Goal: Task Accomplishment & Management: Manage account settings

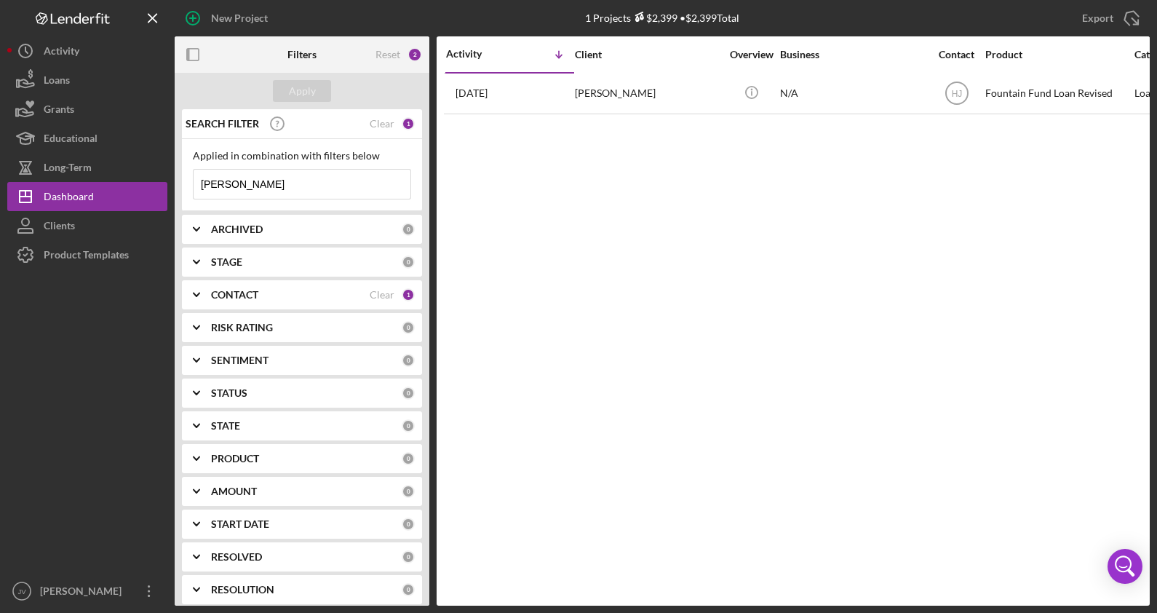
click at [301, 300] on div "CONTACT Clear 1" at bounding box center [313, 294] width 204 height 13
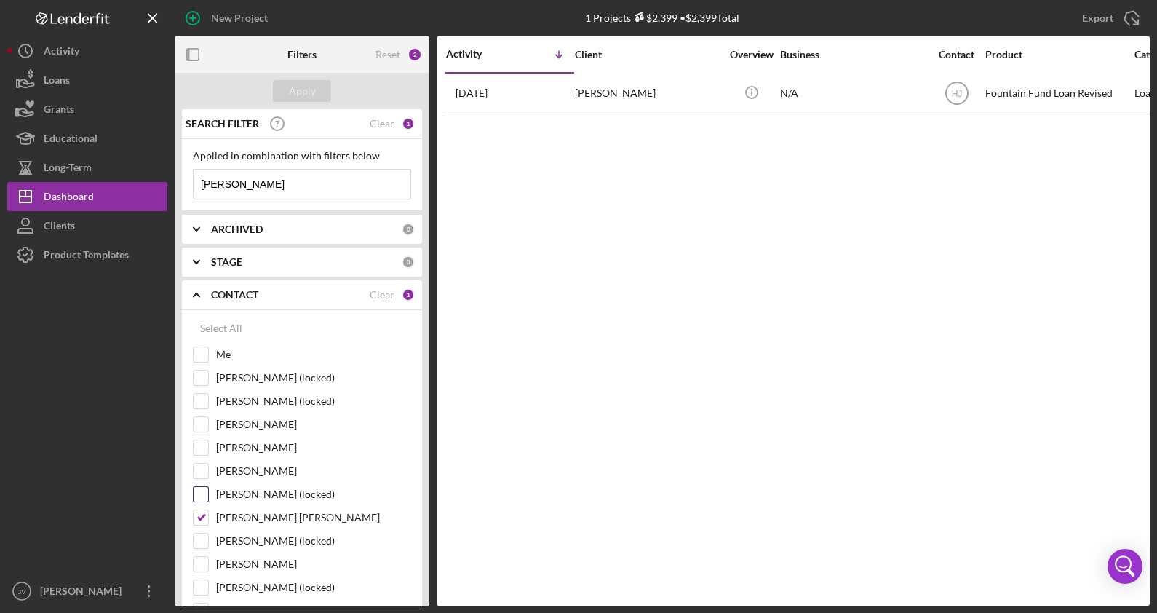
click at [200, 504] on div "[PERSON_NAME] (locked)" at bounding box center [302, 497] width 218 height 23
click at [200, 510] on input "[PERSON_NAME] [PERSON_NAME]" at bounding box center [201, 517] width 15 height 15
click at [204, 511] on input "[PERSON_NAME] [PERSON_NAME]" at bounding box center [201, 517] width 15 height 15
checkbox input "true"
drag, startPoint x: 234, startPoint y: 178, endPoint x: 158, endPoint y: 178, distance: 75.7
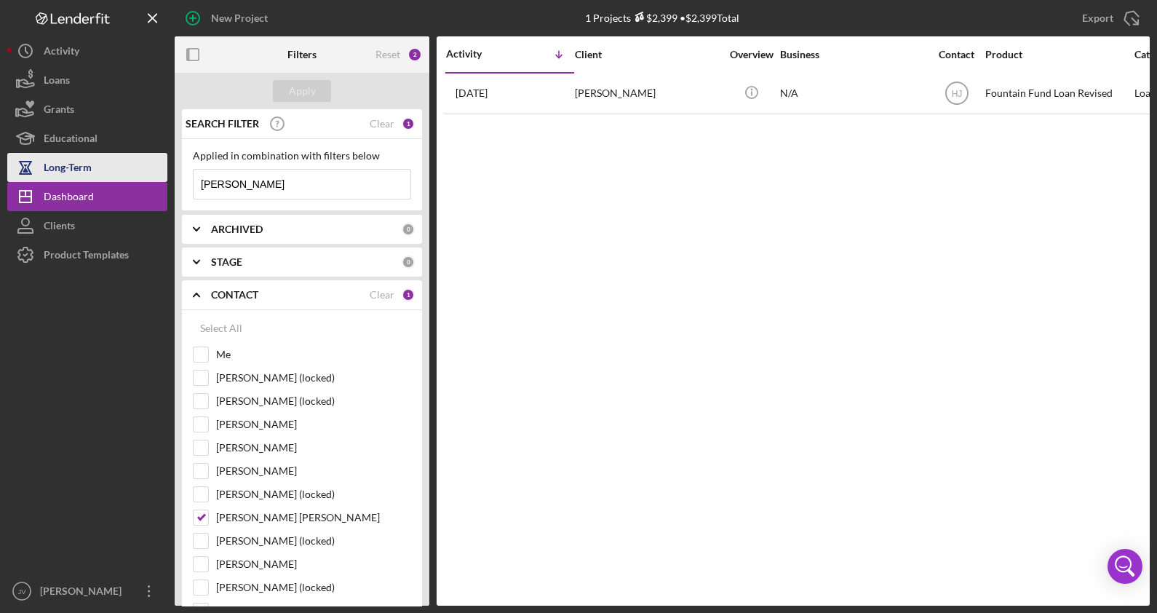
click at [157, 178] on div "New Project 1 Projects $2,399 • $2,399 Total [PERSON_NAME] Export Icon/Export F…" at bounding box center [578, 302] width 1143 height 605
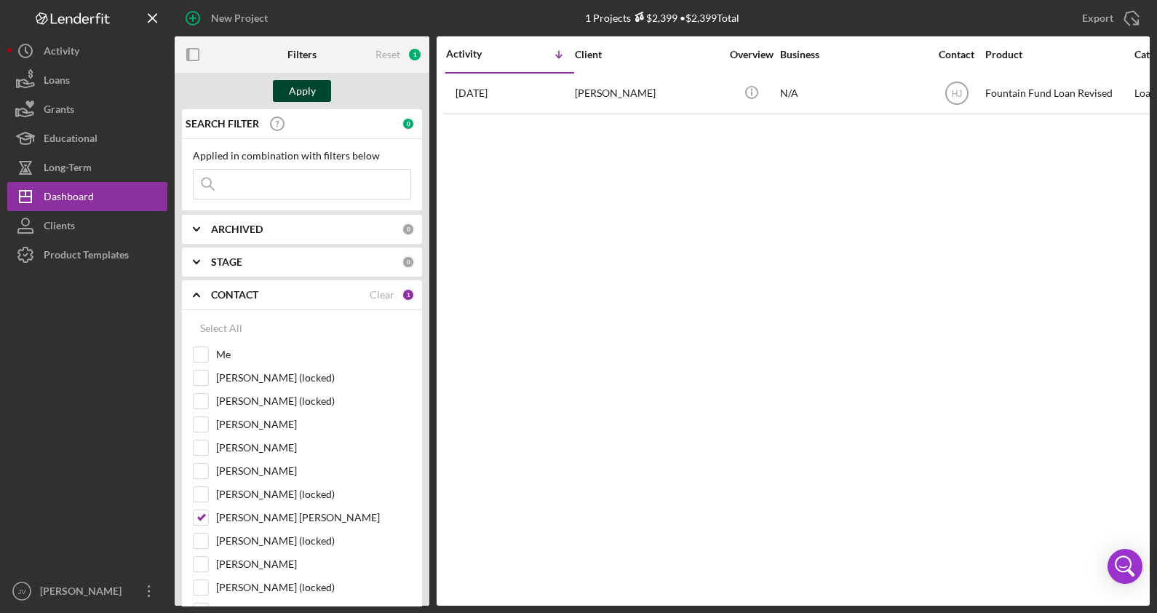
click at [305, 99] on div "Apply" at bounding box center [302, 91] width 27 height 22
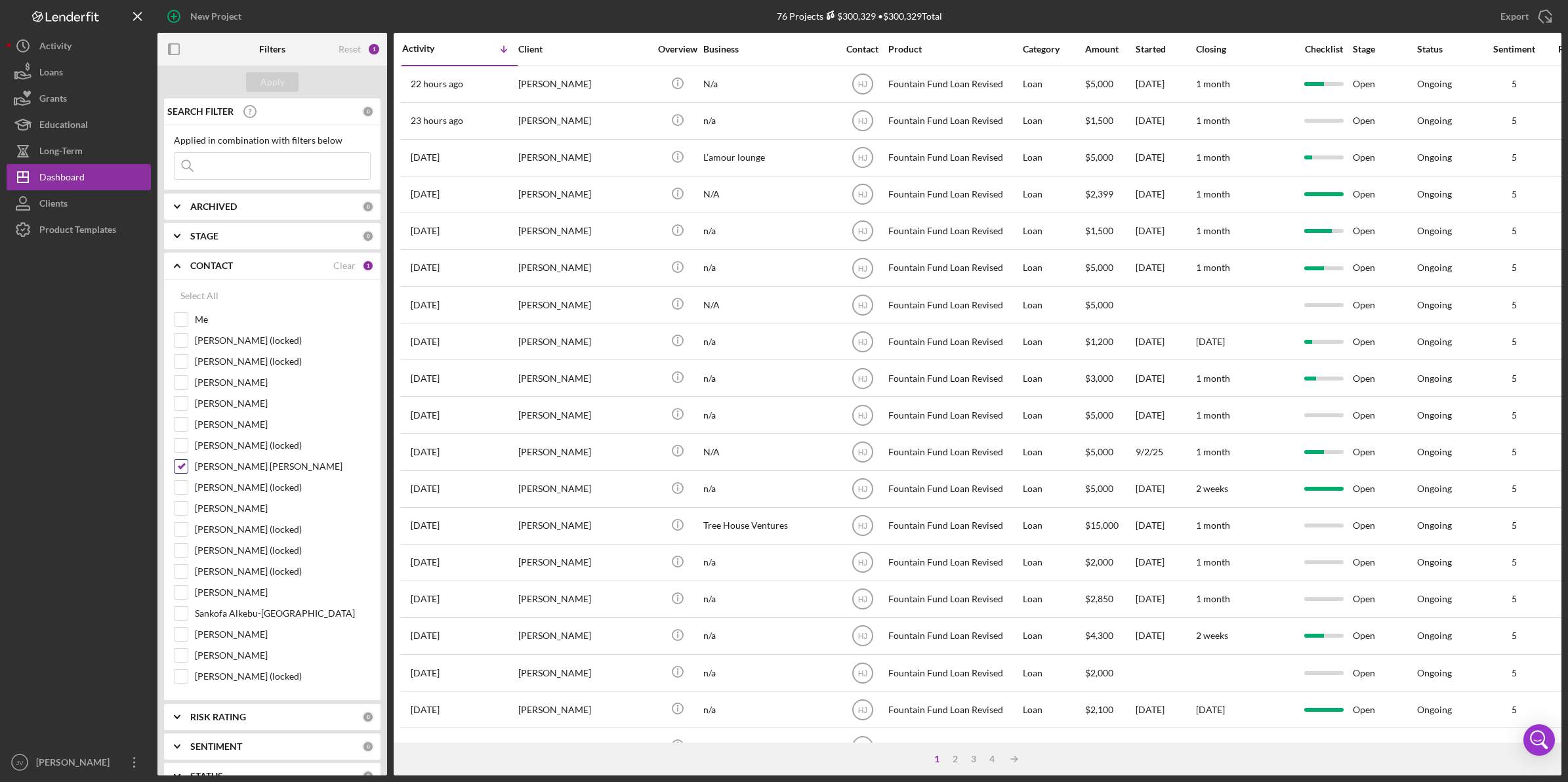
click at [184, 474] on input "[PERSON_NAME] [PERSON_NAME]" at bounding box center [181, 466] width 14 height 14
checkbox input "false"
click at [185, 322] on input "Me" at bounding box center [181, 319] width 14 height 14
checkbox input "true"
click at [268, 86] on div "Apply" at bounding box center [272, 82] width 24 height 20
